Goal: Task Accomplishment & Management: Complete application form

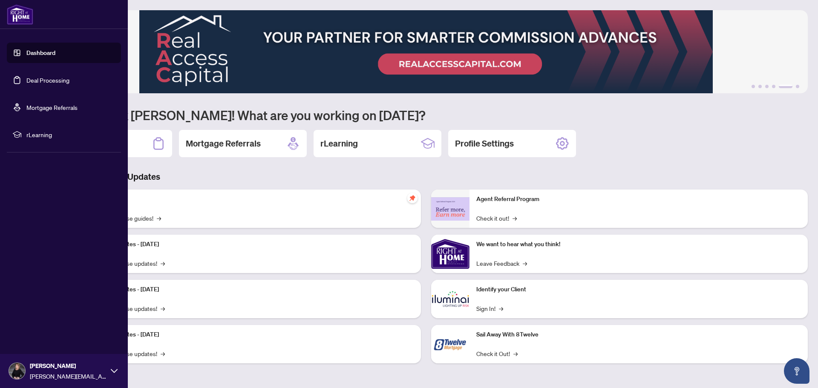
drag, startPoint x: 57, startPoint y: 79, endPoint x: 115, endPoint y: 86, distance: 58.4
click at [57, 79] on link "Deal Processing" at bounding box center [47, 80] width 43 height 8
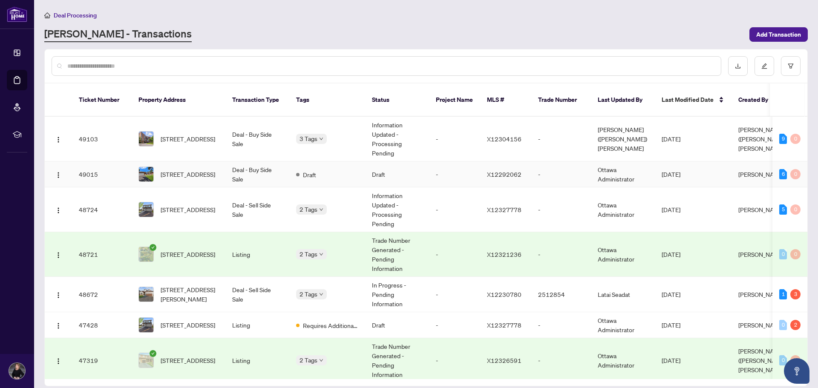
click at [250, 164] on td "Deal - Buy Side Sale" at bounding box center [257, 174] width 64 height 26
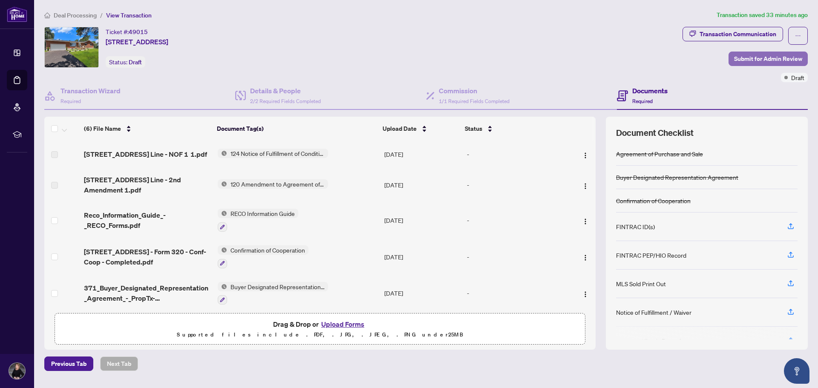
click at [767, 55] on span "Submit for Admin Review" at bounding box center [768, 59] width 68 height 14
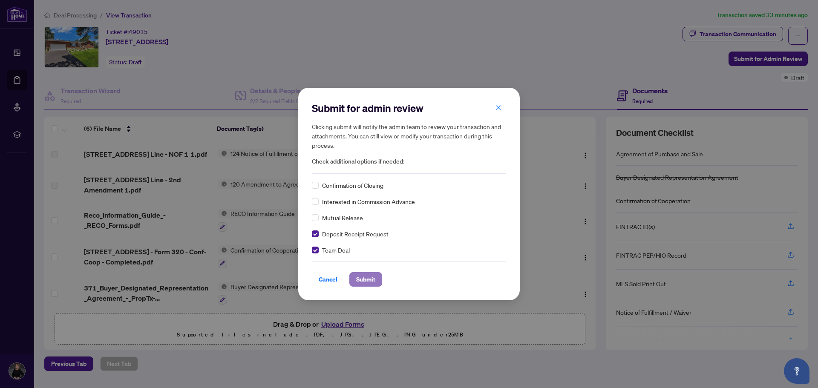
click at [365, 278] on span "Submit" at bounding box center [365, 280] width 19 height 14
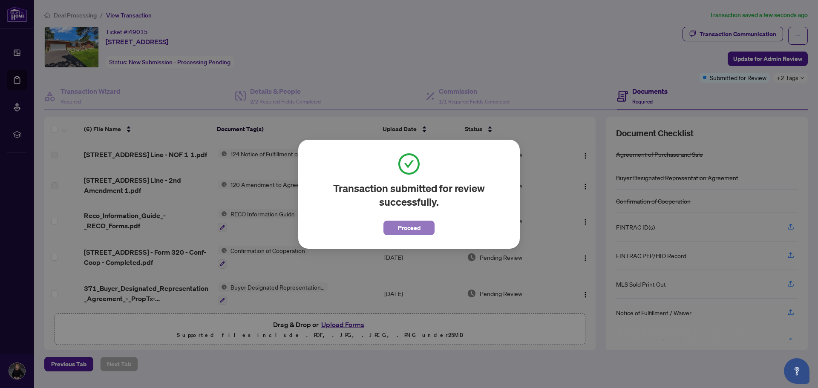
click at [394, 223] on button "Proceed" at bounding box center [408, 228] width 51 height 14
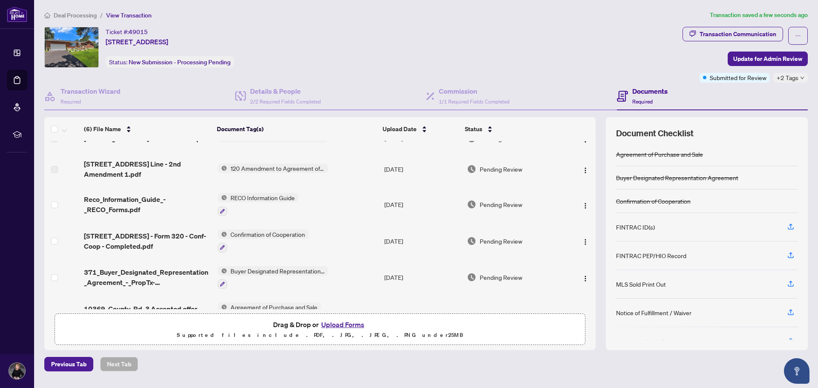
scroll to position [41, 0]
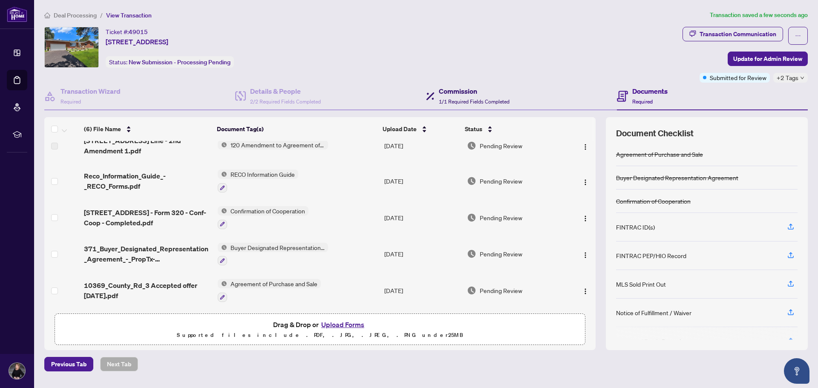
click at [461, 97] on div "Commission 1/1 Required Fields Completed" at bounding box center [474, 96] width 71 height 20
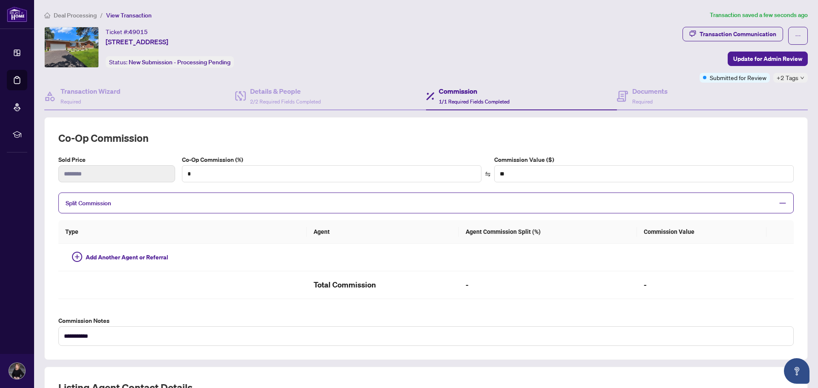
type textarea "**********"
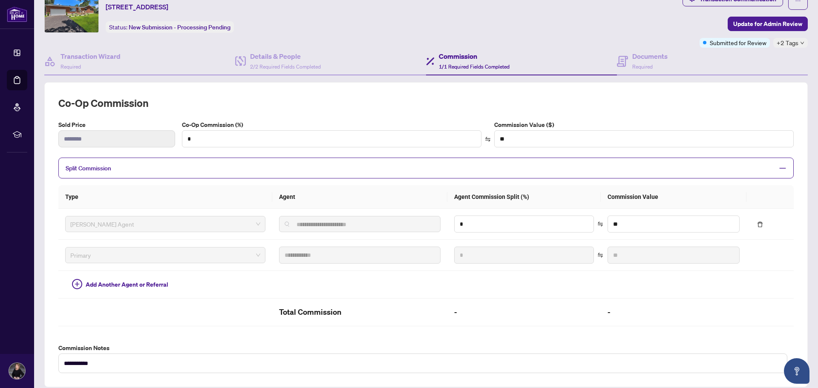
scroll to position [43, 0]
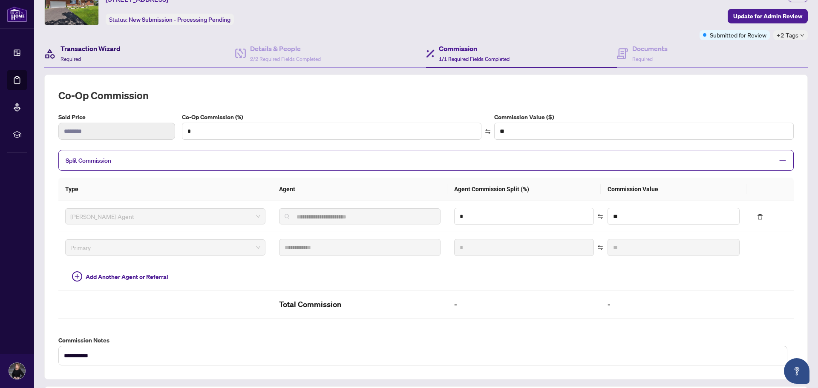
click at [79, 50] on h4 "Transaction Wizard" at bounding box center [90, 48] width 60 height 10
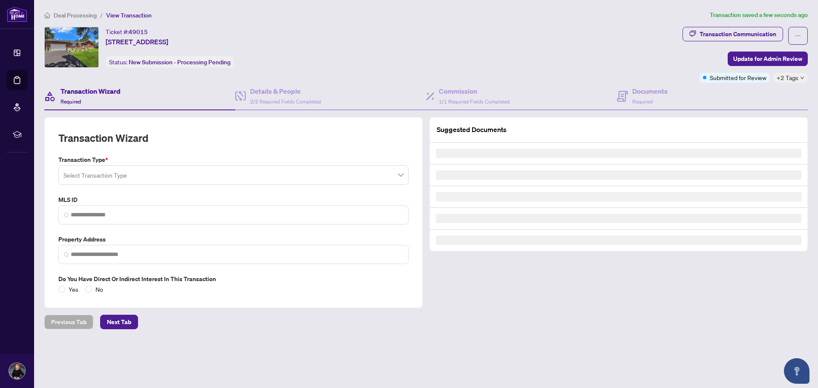
type input "*********"
type input "**********"
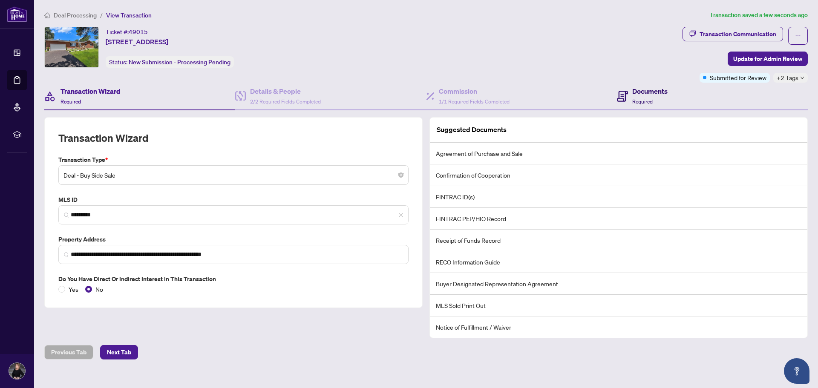
click at [652, 94] on h4 "Documents" at bounding box center [649, 91] width 35 height 10
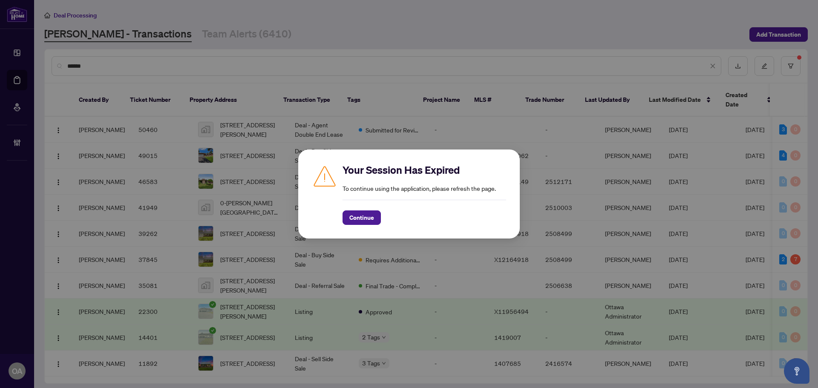
scroll to position [9, 0]
click at [363, 219] on span "Continue" at bounding box center [361, 218] width 25 height 14
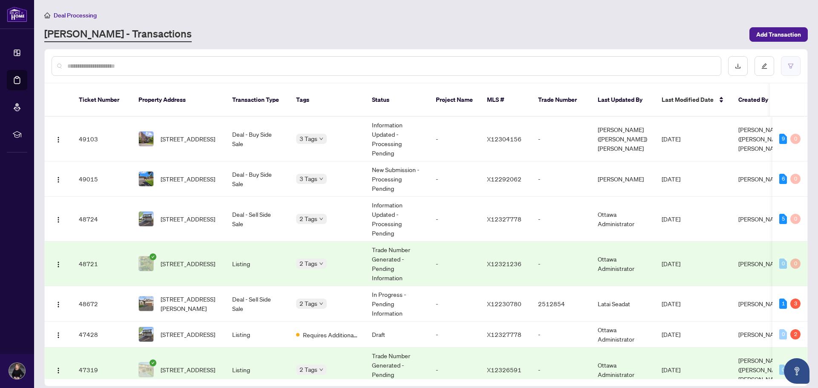
click at [794, 63] on button "button" at bounding box center [791, 66] width 20 height 20
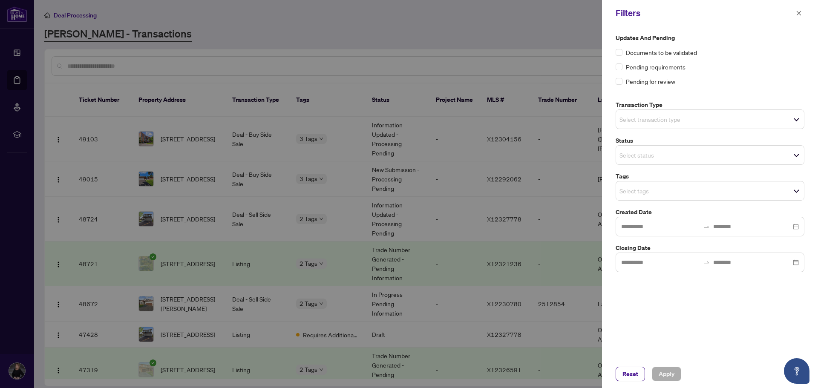
click at [77, 64] on div at bounding box center [409, 194] width 818 height 388
click at [798, 9] on span "button" at bounding box center [799, 13] width 6 height 14
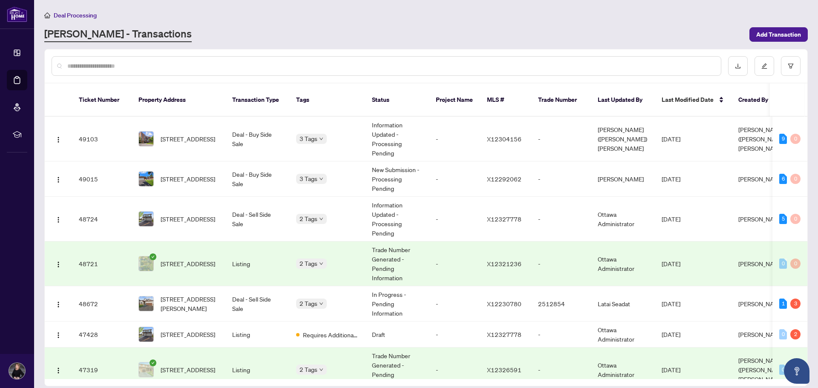
click at [131, 68] on input "text" at bounding box center [390, 65] width 647 height 9
click at [268, 61] on input "text" at bounding box center [390, 65] width 647 height 9
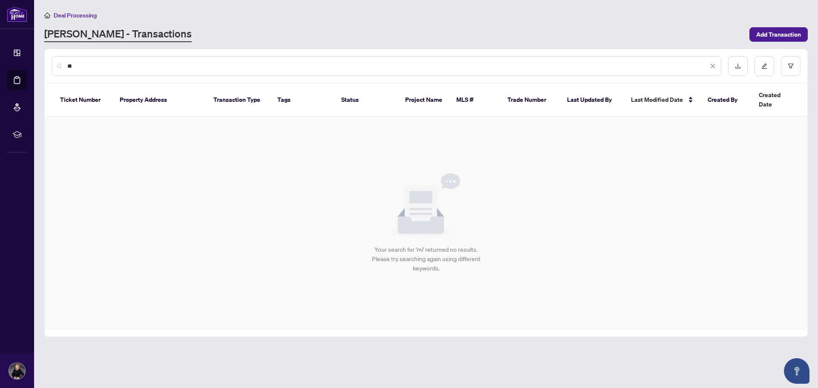
type input "*"
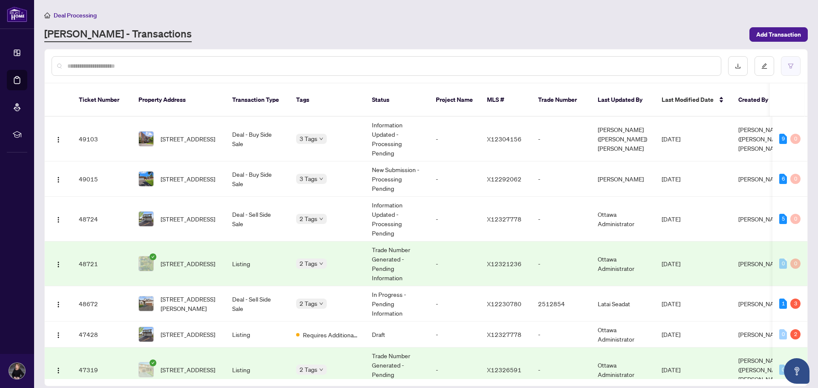
click at [788, 62] on button "button" at bounding box center [791, 66] width 20 height 20
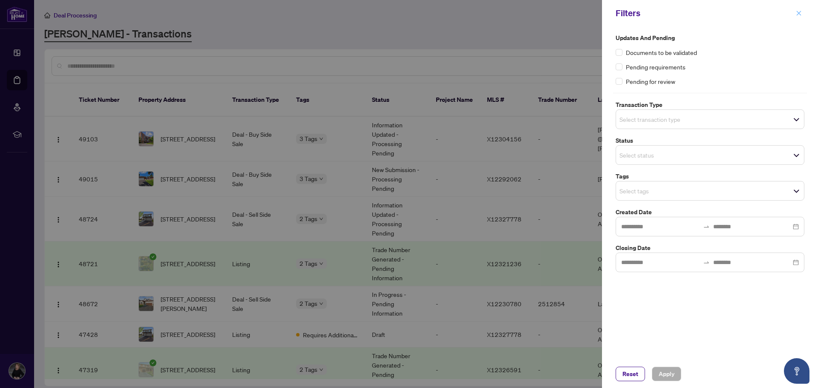
click at [795, 11] on button "button" at bounding box center [798, 13] width 11 height 10
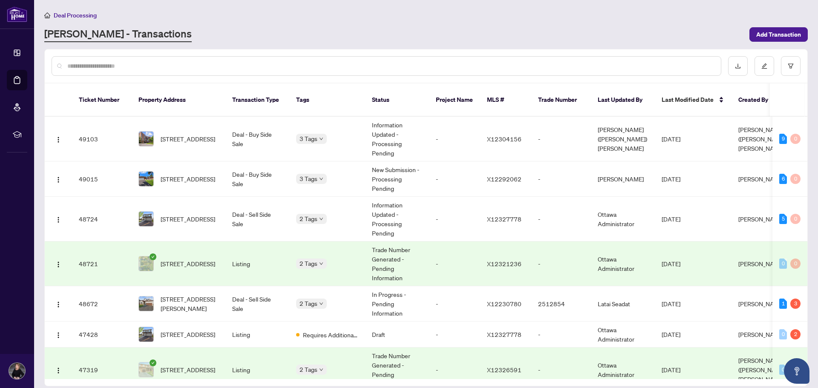
click at [322, 59] on div at bounding box center [387, 66] width 670 height 20
click at [320, 67] on input "text" at bounding box center [390, 65] width 647 height 9
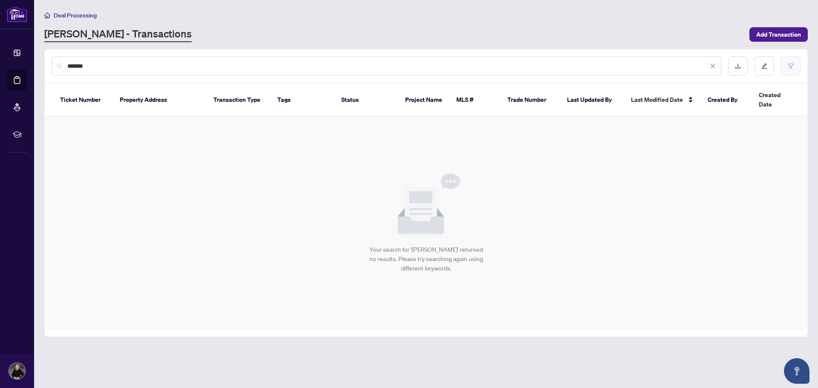
type input "*******"
click at [784, 62] on button "button" at bounding box center [791, 66] width 20 height 20
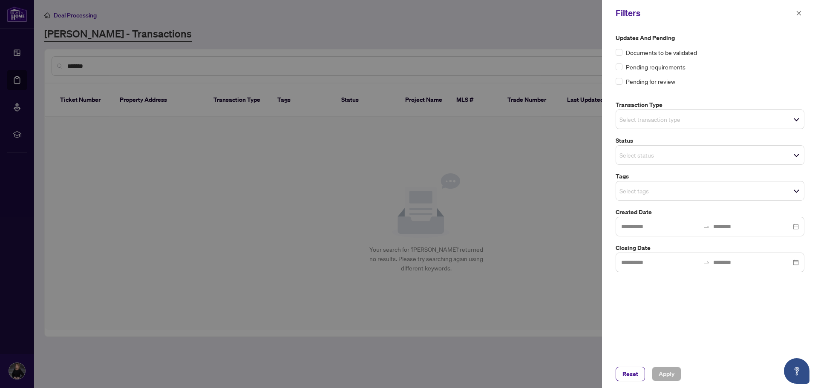
drag, startPoint x: 423, startPoint y: 150, endPoint x: 675, endPoint y: 42, distance: 274.4
click at [436, 141] on div at bounding box center [409, 194] width 818 height 388
click at [801, 15] on icon "close" at bounding box center [799, 13] width 6 height 6
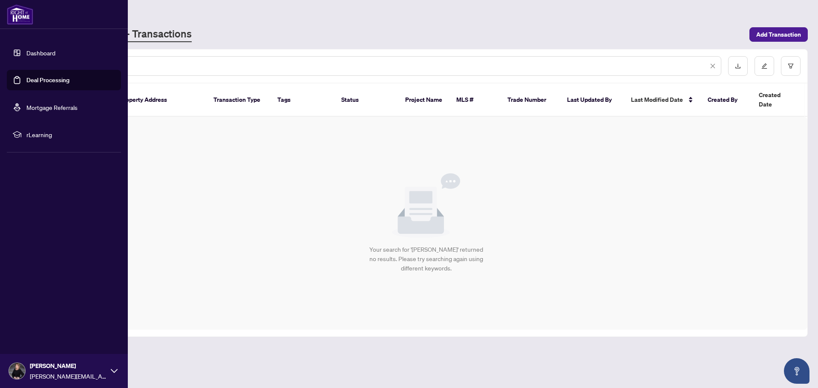
click at [55, 373] on span "sonya@ottawapropertygals.com" at bounding box center [68, 376] width 77 height 9
click at [49, 318] on button "Logout" at bounding box center [64, 320] width 114 height 14
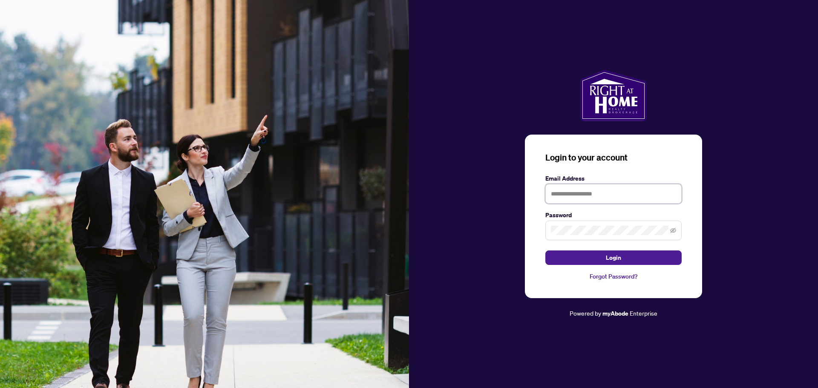
type input "**********"
click at [599, 256] on button "Login" at bounding box center [613, 258] width 136 height 14
